Goal: Task Accomplishment & Management: Manage account settings

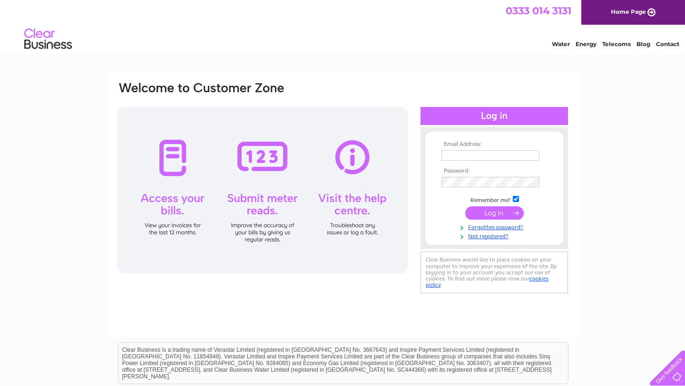
type input "birchonskye@gmail.com"
click at [482, 211] on input "submit" at bounding box center [494, 213] width 59 height 13
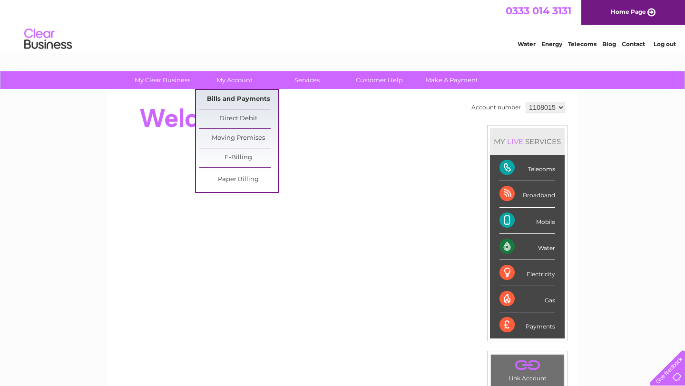
click at [232, 97] on link "Bills and Payments" at bounding box center [238, 99] width 79 height 19
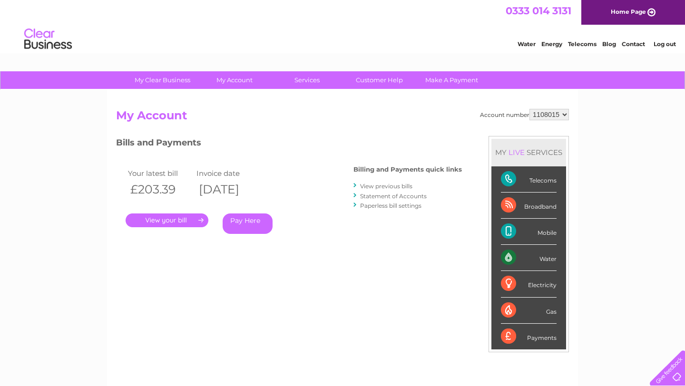
click at [177, 220] on link "." at bounding box center [167, 221] width 83 height 14
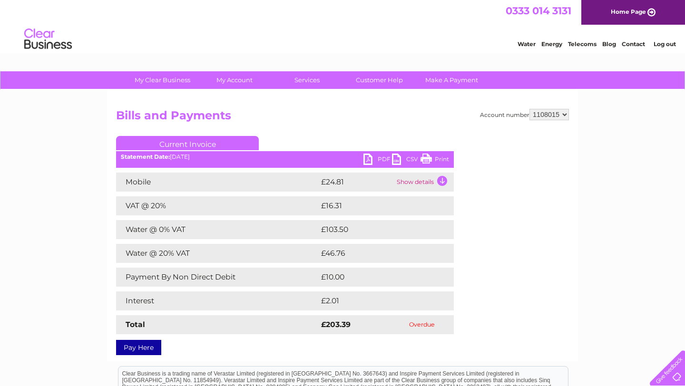
click at [443, 182] on td "Show details" at bounding box center [423, 182] width 59 height 19
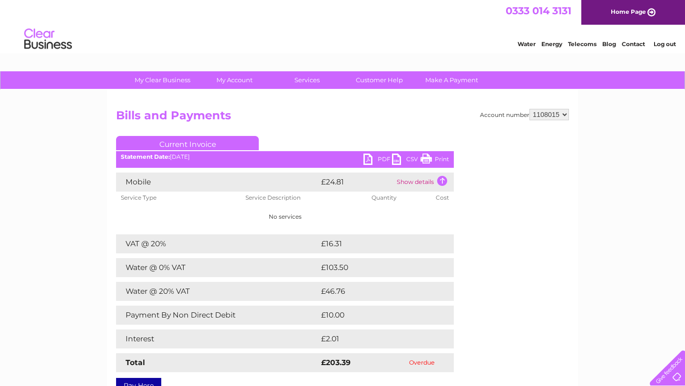
click at [443, 182] on td "Show details" at bounding box center [423, 182] width 59 height 19
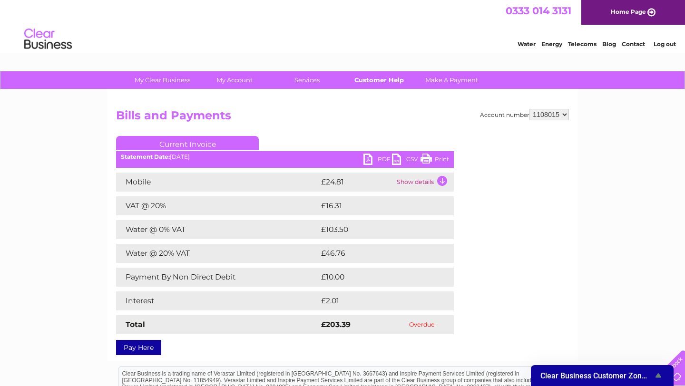
click at [378, 82] on link "Customer Help" at bounding box center [379, 80] width 79 height 18
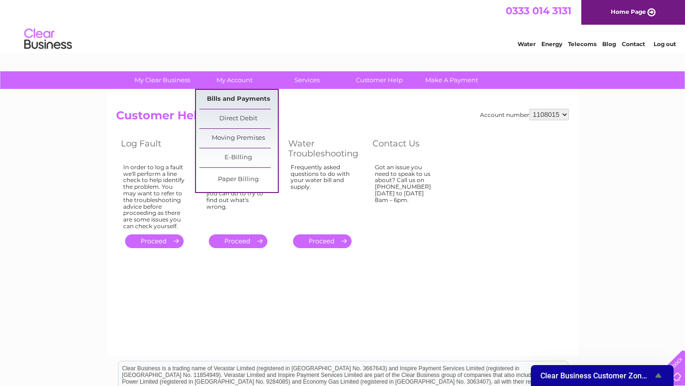
click at [222, 98] on link "Bills and Payments" at bounding box center [238, 99] width 79 height 19
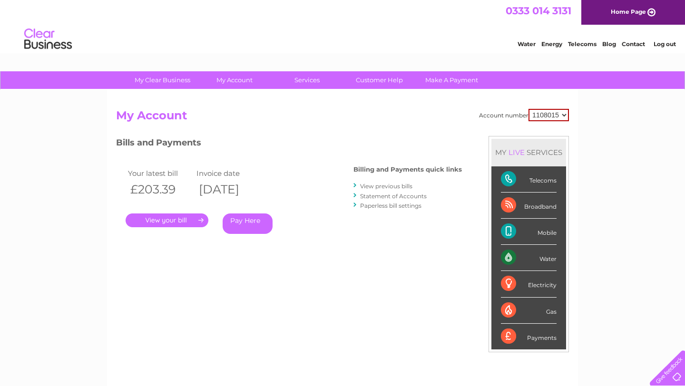
click at [378, 187] on link "View previous bills" at bounding box center [386, 186] width 52 height 7
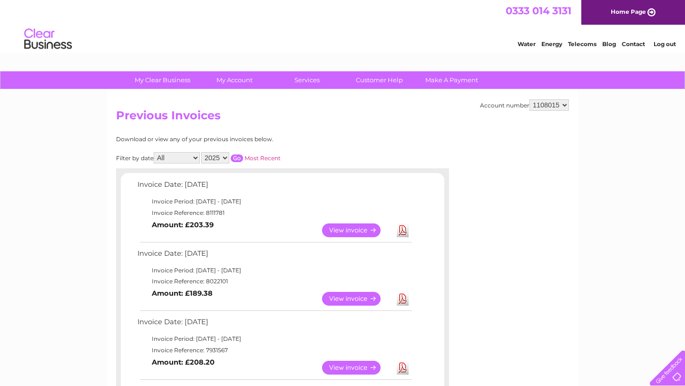
click at [343, 300] on link "View" at bounding box center [357, 299] width 70 height 14
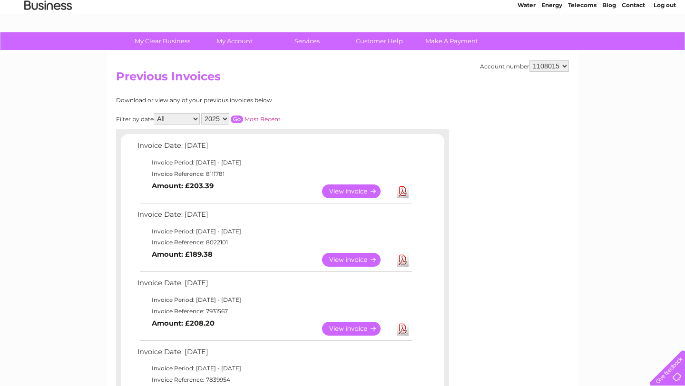
scroll to position [43, 0]
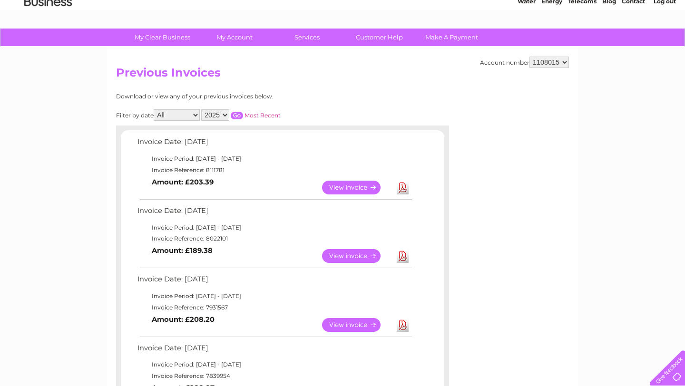
click at [345, 326] on link "View" at bounding box center [357, 325] width 70 height 14
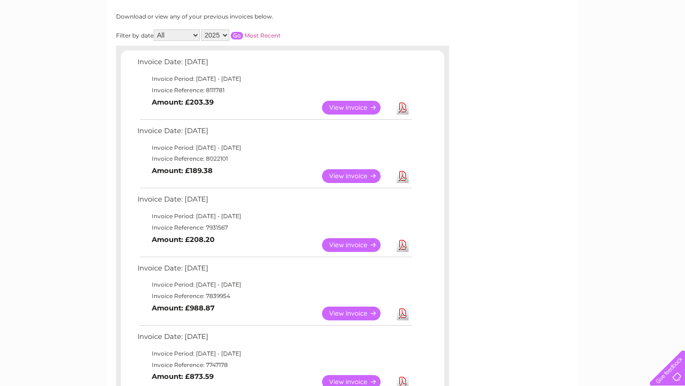
scroll to position [126, 0]
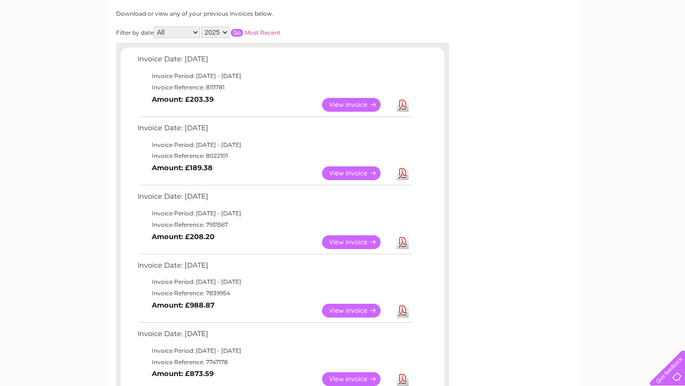
click at [339, 311] on link "View" at bounding box center [357, 311] width 70 height 14
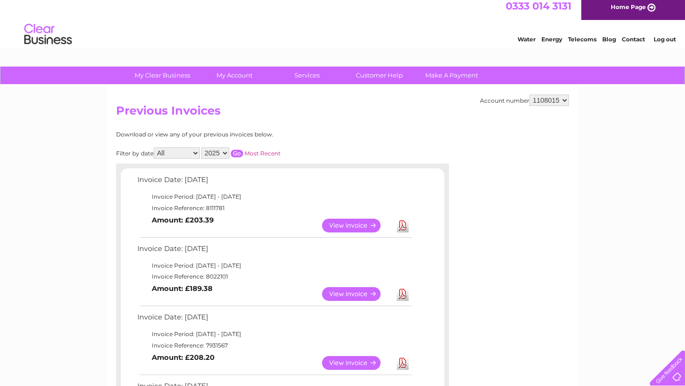
scroll to position [7, 0]
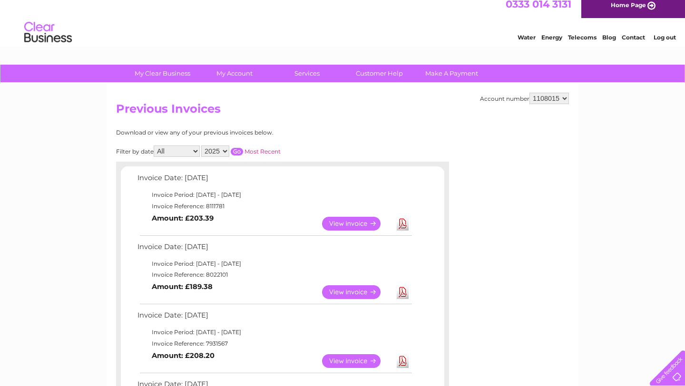
click at [540, 99] on select "1108015" at bounding box center [549, 98] width 39 height 11
